Goal: Find specific page/section: Find specific page/section

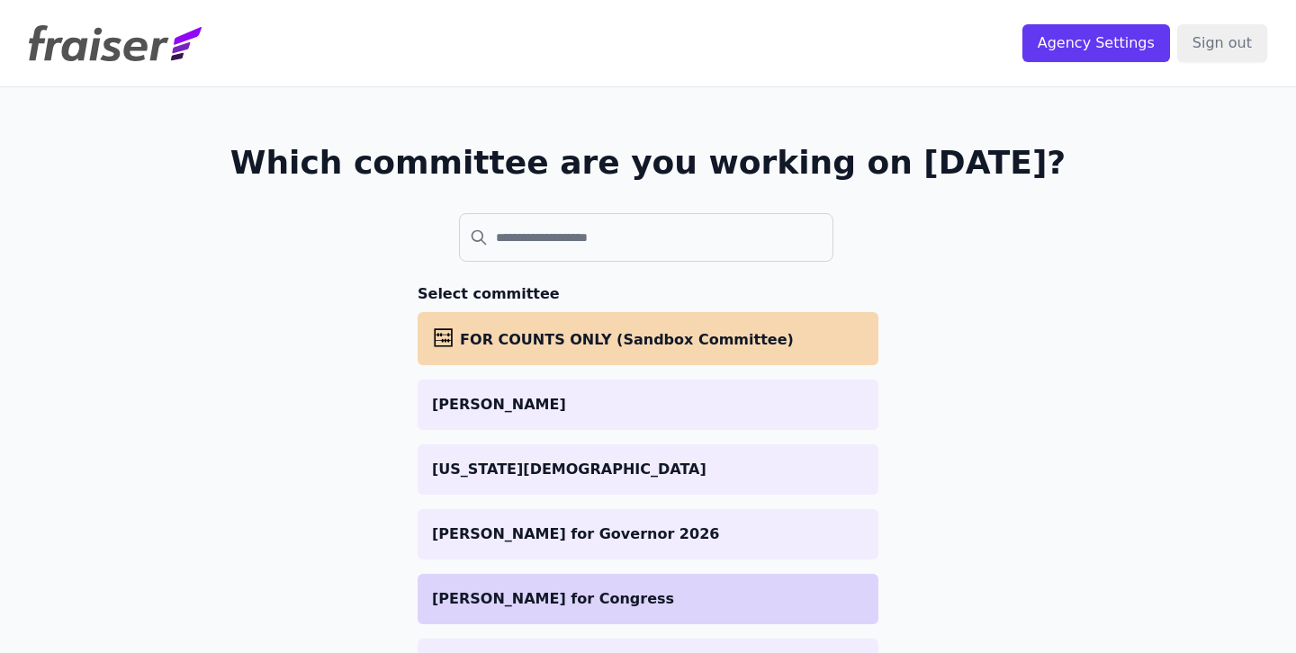
click at [499, 597] on p "[PERSON_NAME] for Congress" at bounding box center [648, 600] width 432 height 22
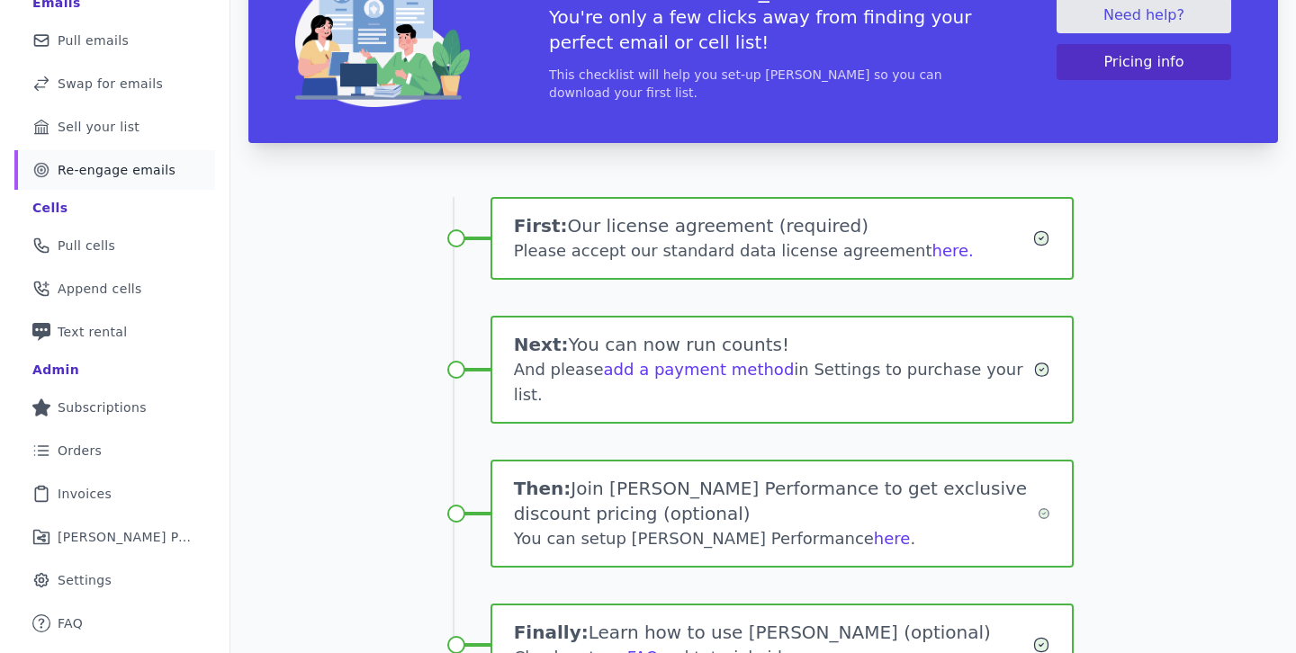
scroll to position [294, 0]
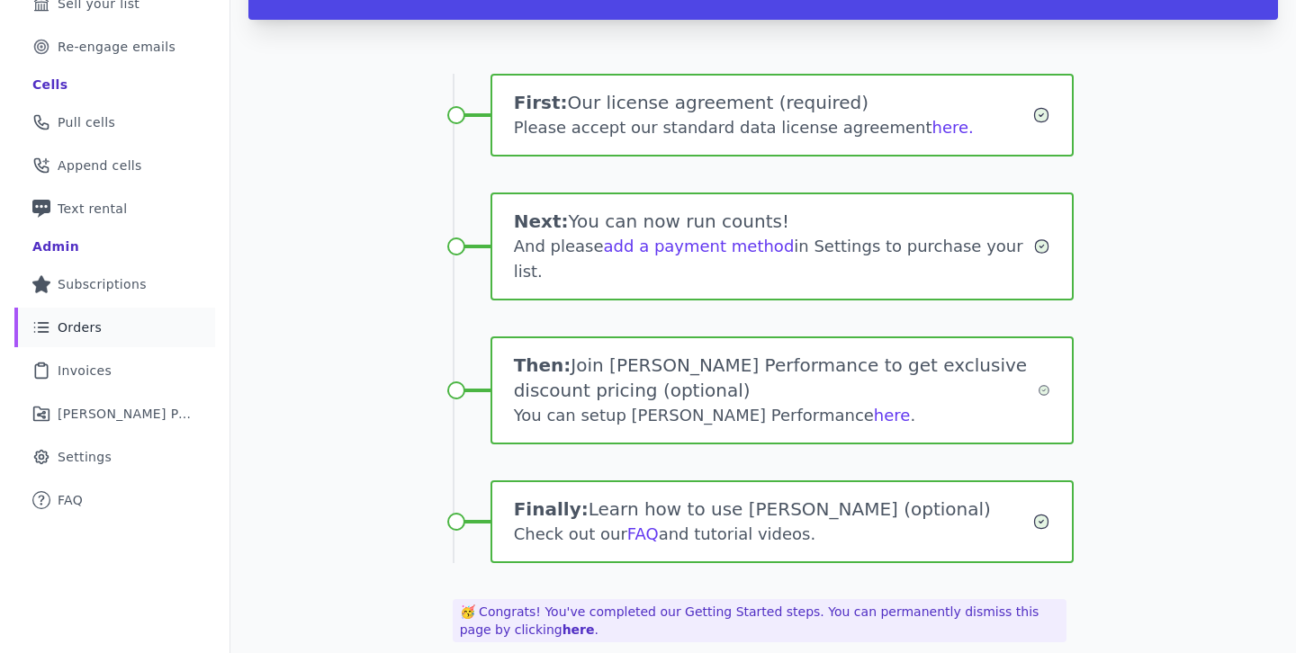
click at [63, 333] on span "Orders" at bounding box center [80, 328] width 44 height 18
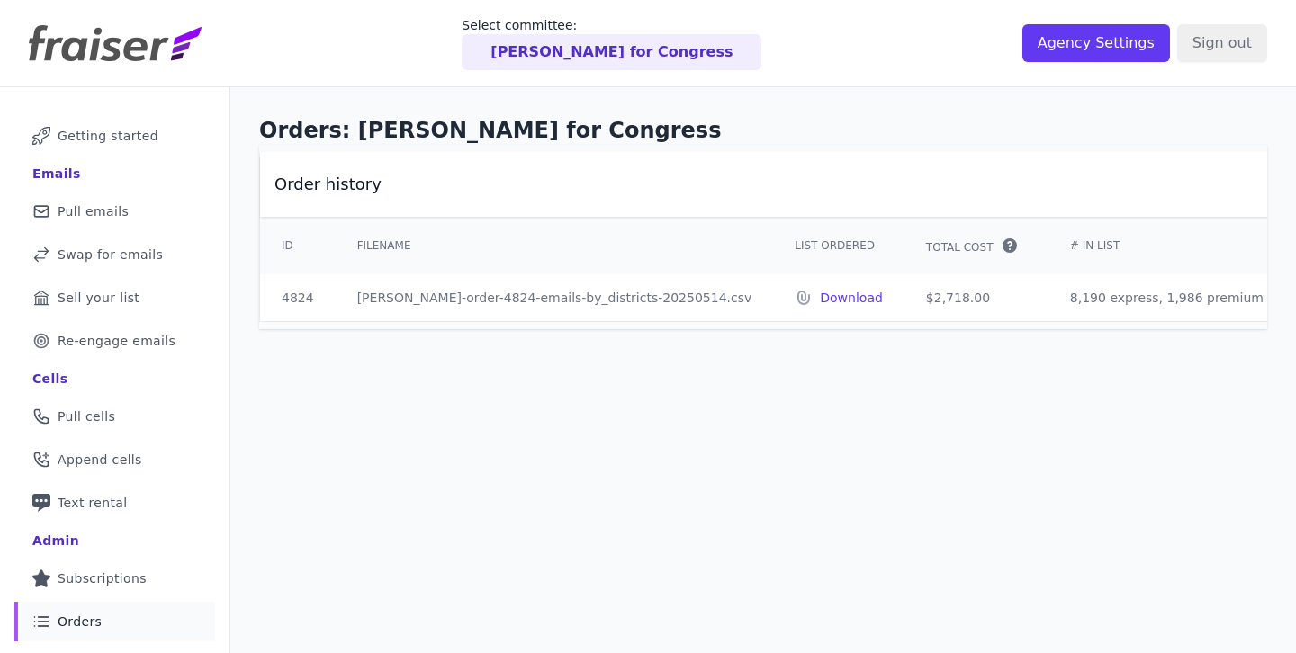
click at [944, 355] on div "Orders: Varela for Congress Order history ID Filename List Ordered Total Cost" at bounding box center [763, 222] width 1066 height 271
